Goal: Answer question/provide support

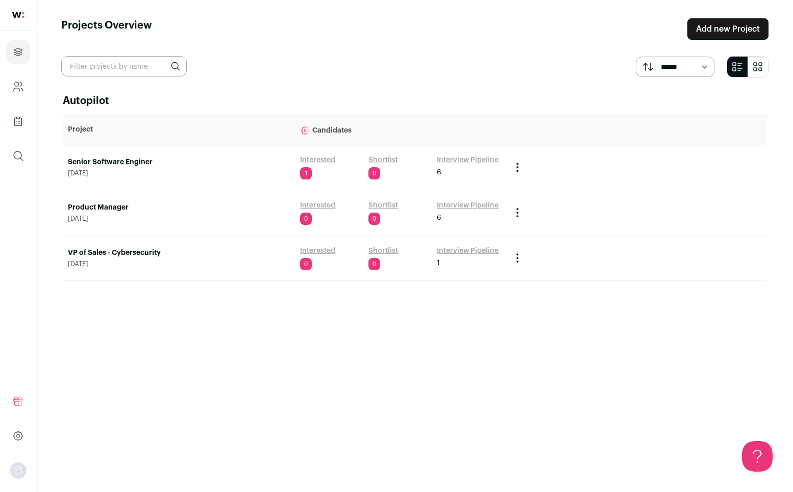
click at [106, 157] on link "Senior Software Enginer" at bounding box center [179, 162] width 222 height 10
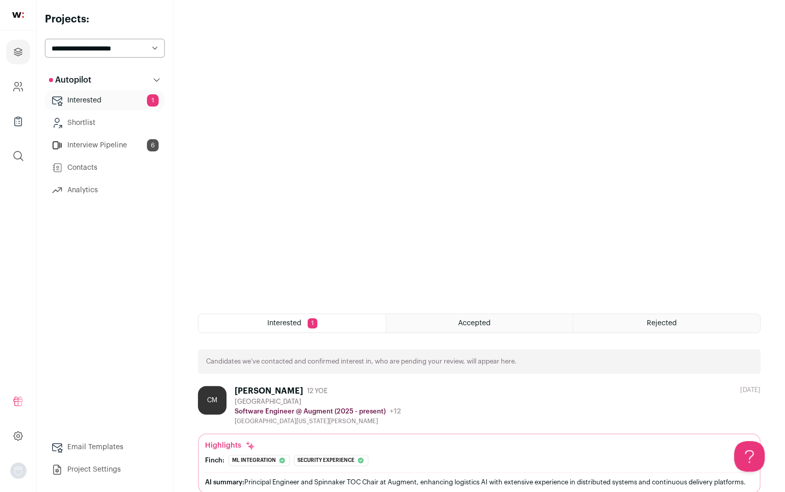
scroll to position [98, 0]
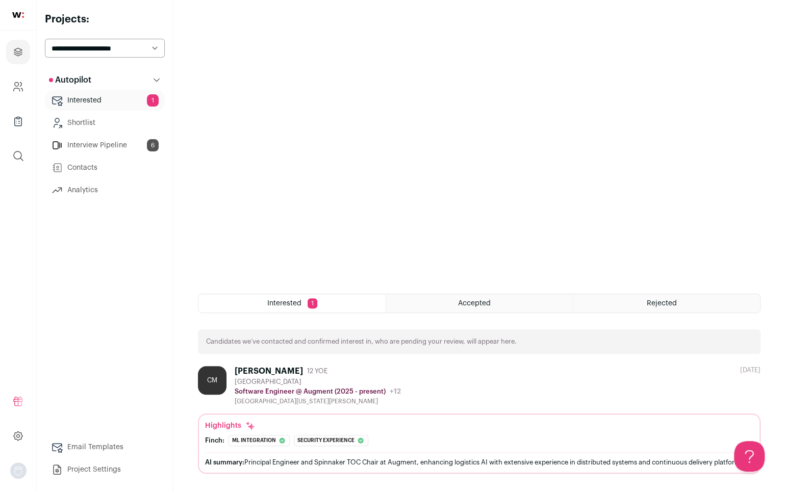
click at [114, 140] on link "Interview Pipeline 6" at bounding box center [105, 145] width 120 height 20
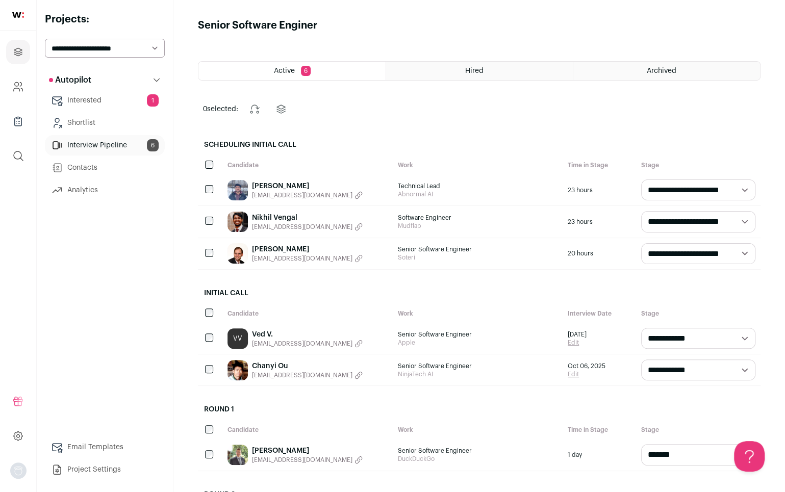
scroll to position [167, 0]
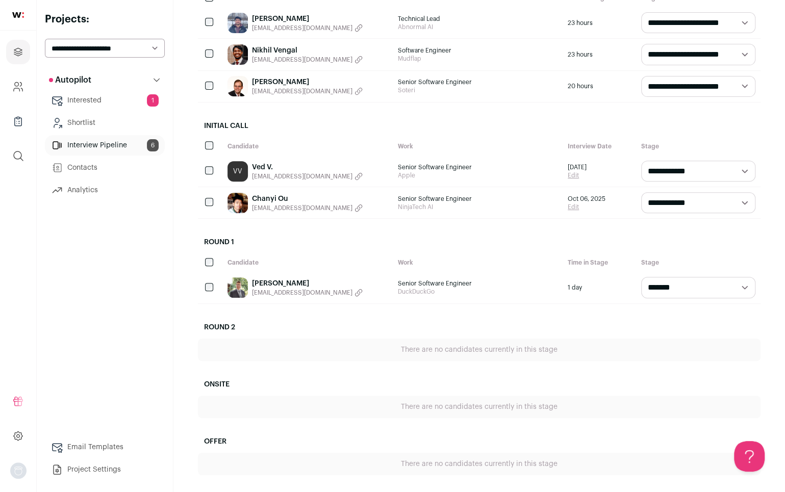
click at [259, 162] on link "Ved V." at bounding box center [307, 167] width 111 height 10
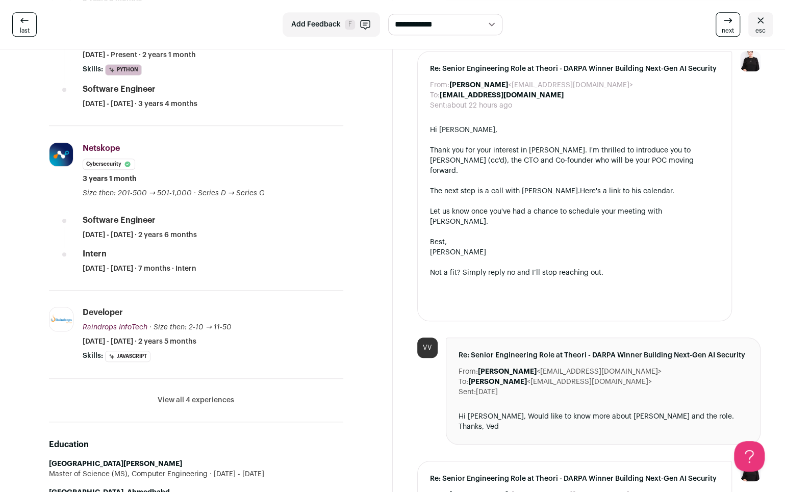
scroll to position [459, 0]
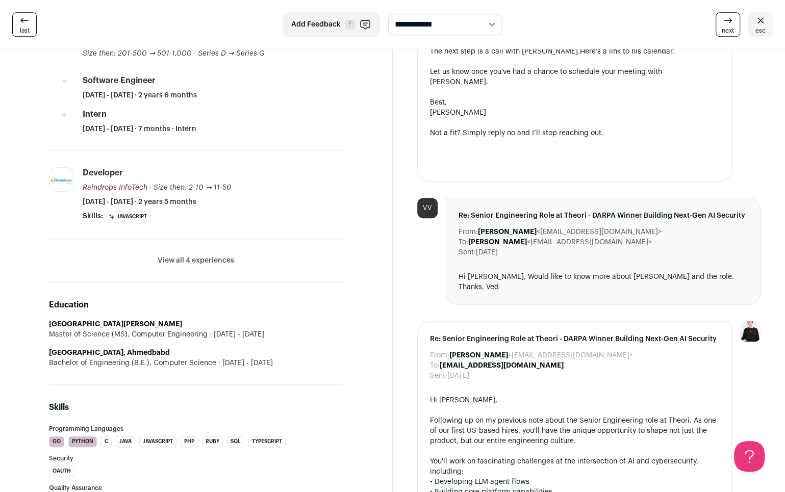
click at [75, 11] on div "**********" at bounding box center [392, 24] width 785 height 49
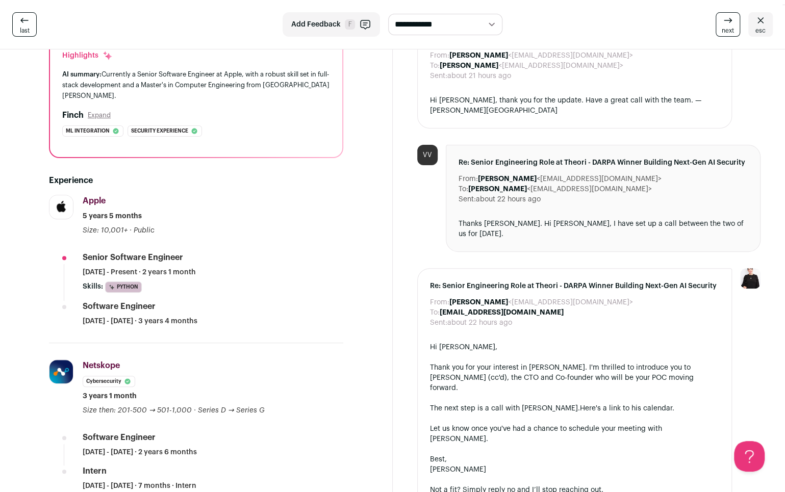
scroll to position [0, 0]
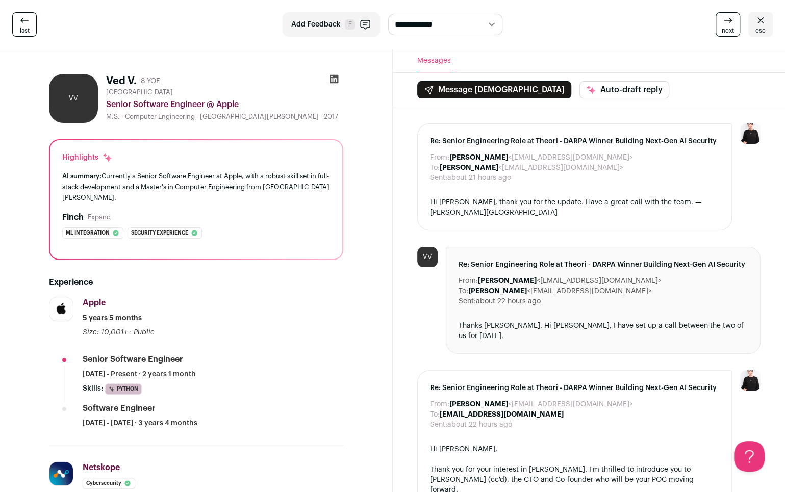
click at [114, 15] on div "last" at bounding box center [139, 24] width 254 height 24
click at [126, 16] on div "last" at bounding box center [139, 24] width 254 height 24
click at [169, 8] on div "**********" at bounding box center [392, 24] width 785 height 49
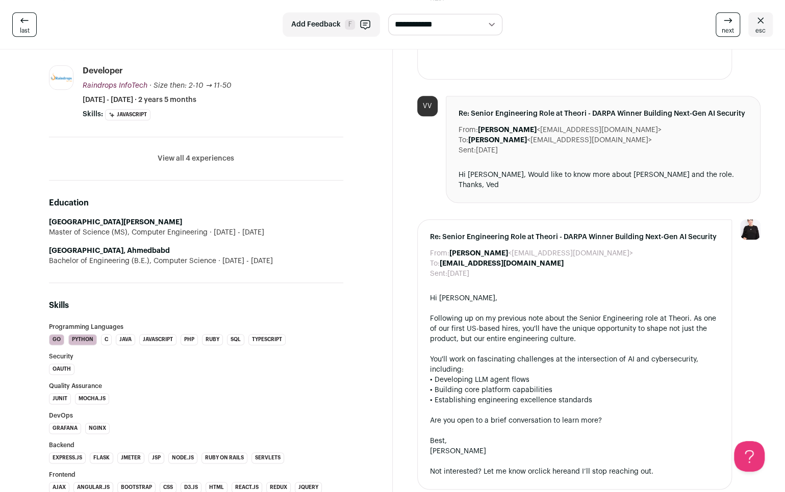
scroll to position [816, 0]
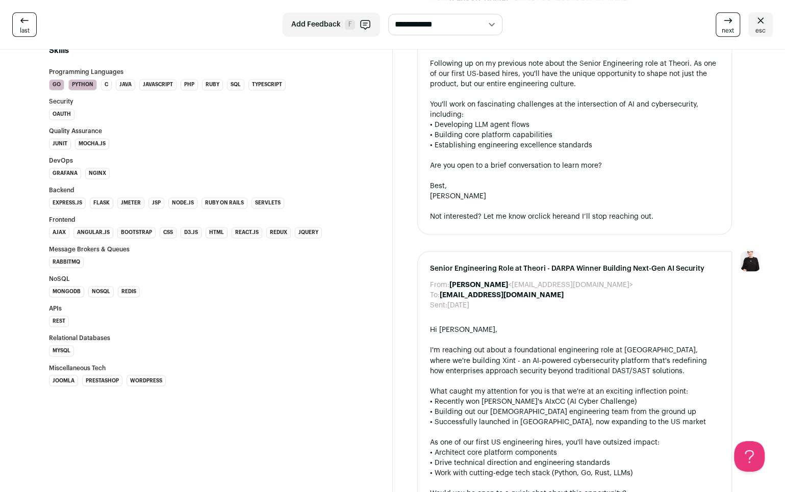
click at [100, 15] on div "last" at bounding box center [139, 24] width 254 height 24
click at [132, 18] on div "last" at bounding box center [139, 24] width 254 height 24
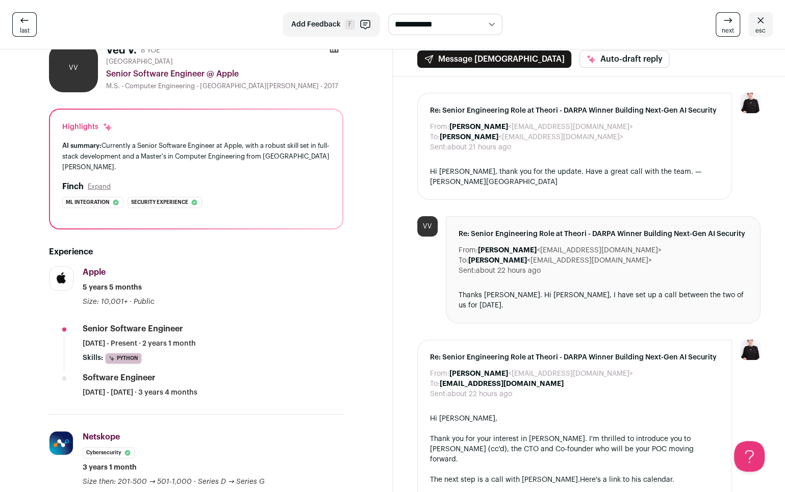
scroll to position [0, 0]
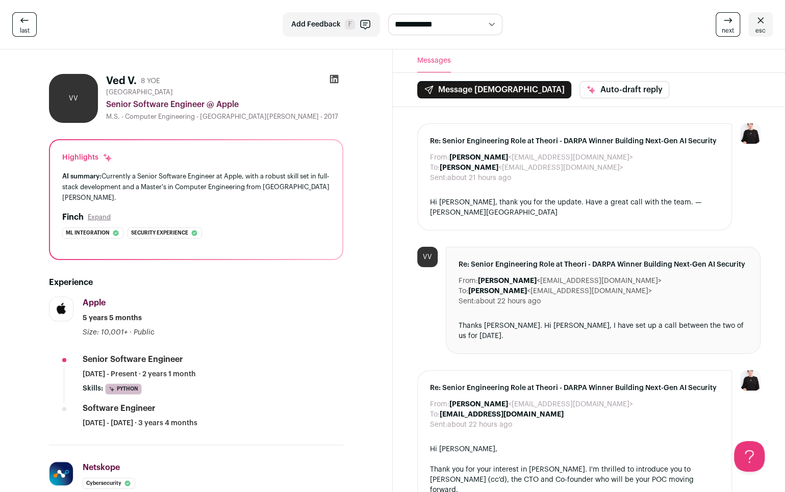
click at [140, 16] on div "last" at bounding box center [139, 24] width 254 height 24
drag, startPoint x: 107, startPoint y: 117, endPoint x: 194, endPoint y: 118, distance: 87.2
click at [194, 118] on div "M.S. - Computer Engineering - [GEOGRAPHIC_DATA][PERSON_NAME] - 2017" at bounding box center [224, 117] width 237 height 8
click at [168, 119] on div "M.S. - Computer Engineering - [GEOGRAPHIC_DATA][PERSON_NAME] - 2017" at bounding box center [224, 117] width 237 height 8
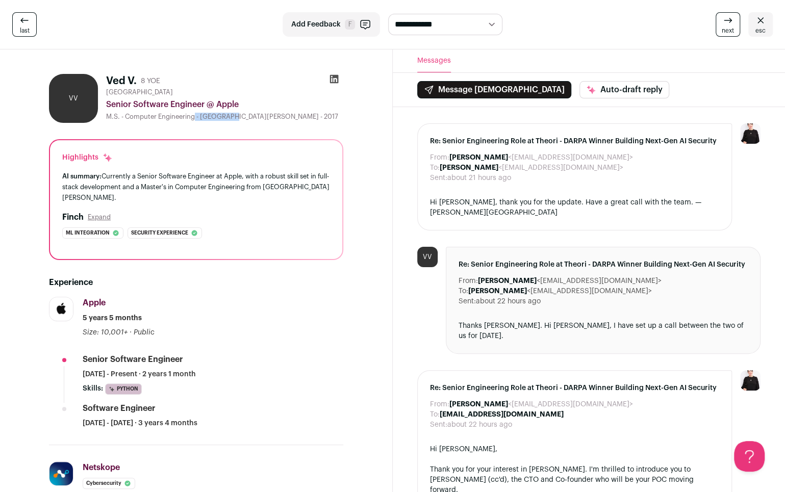
click at [168, 119] on div "M.S. - Computer Engineering - [GEOGRAPHIC_DATA][PERSON_NAME] - 2017" at bounding box center [224, 117] width 237 height 8
click at [173, 118] on div "M.S. - Computer Engineering - [GEOGRAPHIC_DATA][PERSON_NAME] - 2017" at bounding box center [224, 117] width 237 height 8
click at [175, 12] on div "last" at bounding box center [139, 24] width 254 height 24
click at [142, 6] on div "**********" at bounding box center [392, 24] width 785 height 49
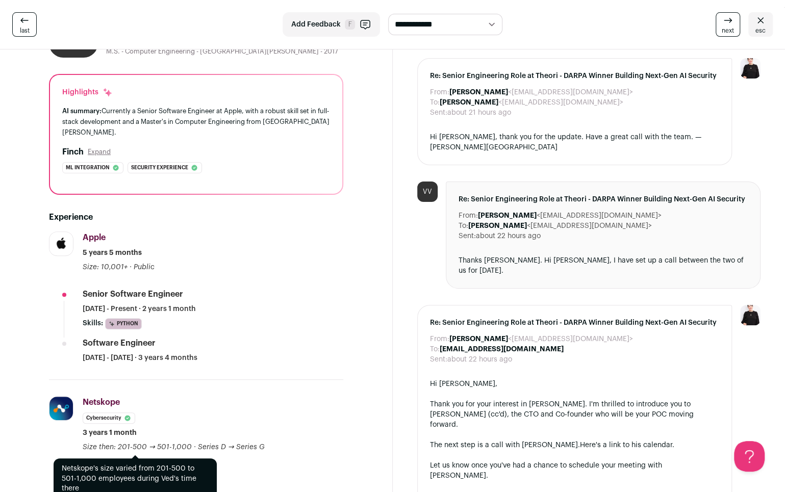
scroll to position [51, 0]
